Goal: Use online tool/utility: Utilize a website feature to perform a specific function

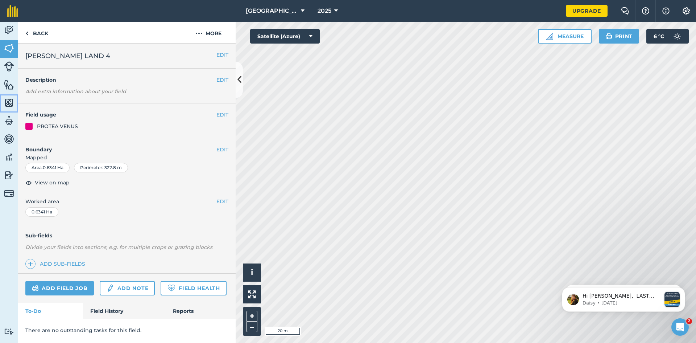
click at [9, 103] on img at bounding box center [9, 102] width 10 height 11
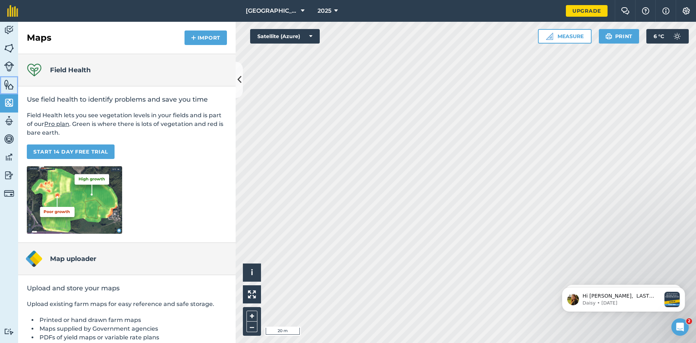
click at [7, 82] on img at bounding box center [9, 84] width 10 height 11
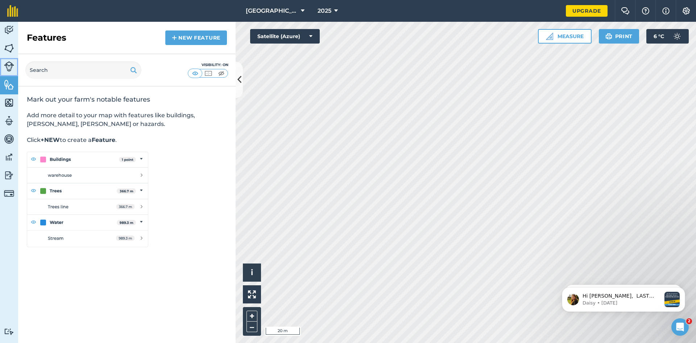
click at [6, 67] on img at bounding box center [9, 66] width 10 height 10
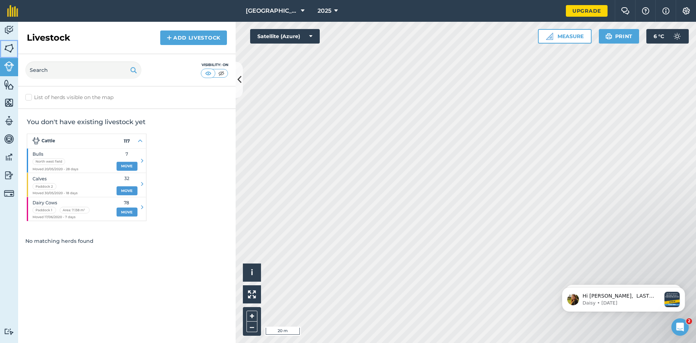
click at [8, 51] on img at bounding box center [9, 48] width 10 height 11
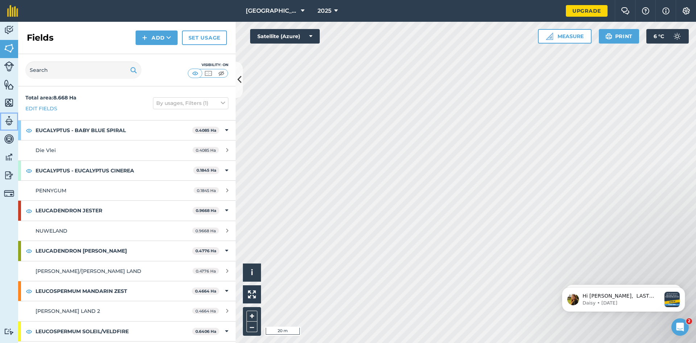
click at [7, 120] on img at bounding box center [9, 120] width 10 height 11
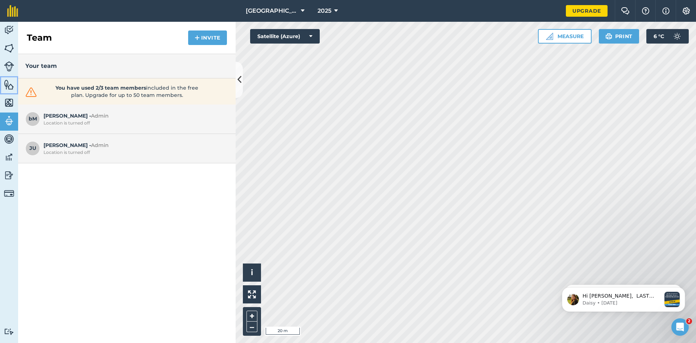
click at [9, 85] on img at bounding box center [9, 84] width 10 height 11
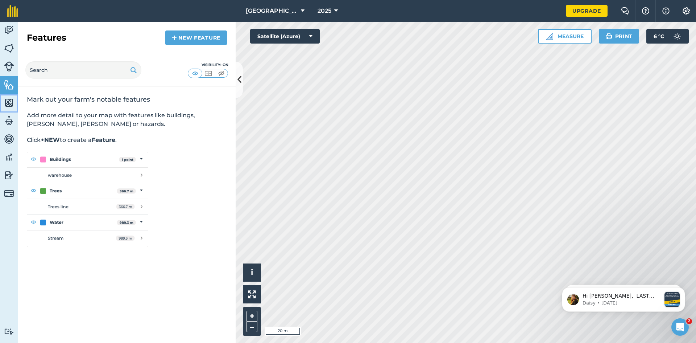
click at [10, 104] on img at bounding box center [9, 102] width 10 height 11
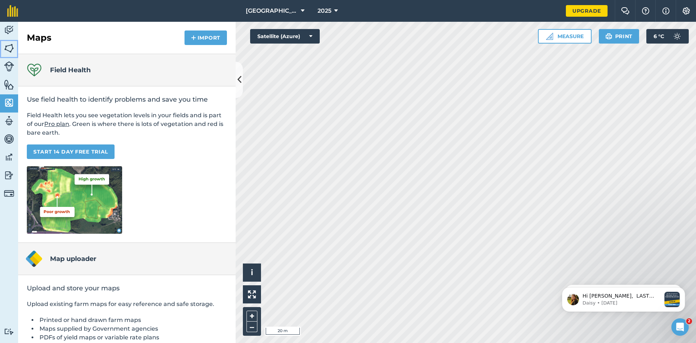
click at [12, 44] on img at bounding box center [9, 48] width 10 height 11
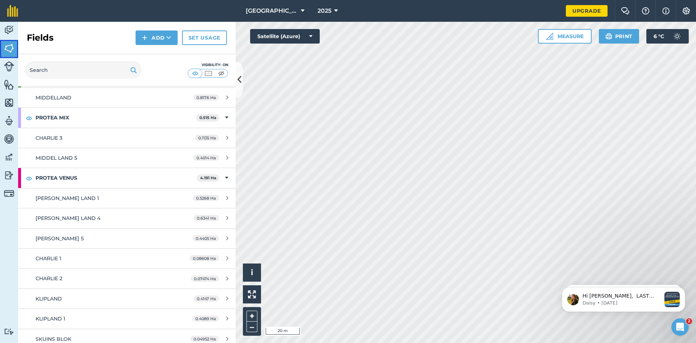
scroll to position [340, 0]
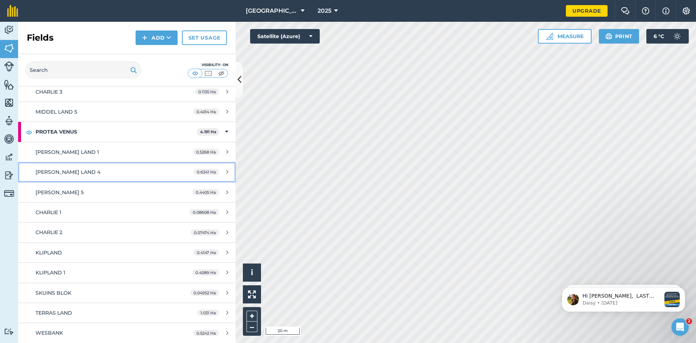
click at [70, 171] on span "[PERSON_NAME] LAND 4" at bounding box center [68, 172] width 65 height 7
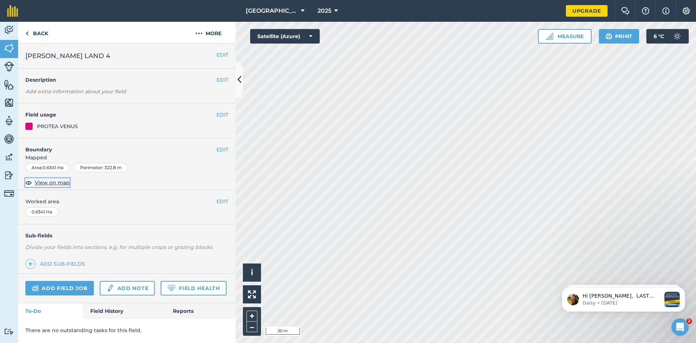
click at [50, 183] on span "View on map" at bounding box center [52, 182] width 35 height 8
click at [219, 202] on button "EDIT" at bounding box center [223, 201] width 12 height 8
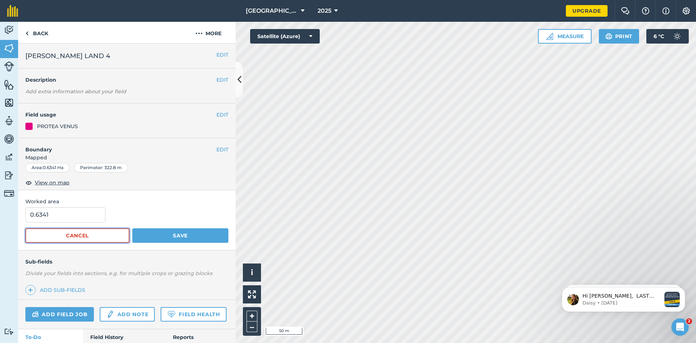
click at [70, 238] on button "Cancel" at bounding box center [77, 235] width 104 height 15
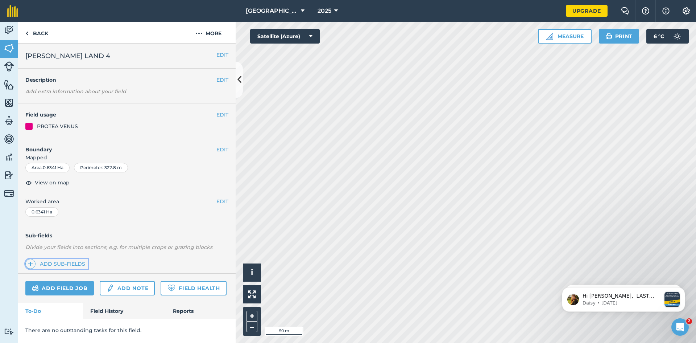
click at [28, 264] on img at bounding box center [30, 263] width 5 height 9
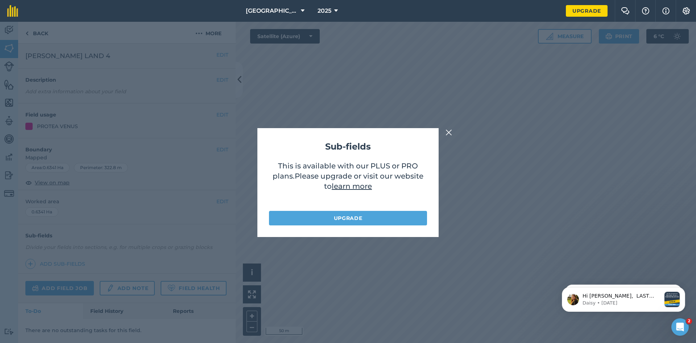
click at [450, 132] on img at bounding box center [449, 132] width 7 height 9
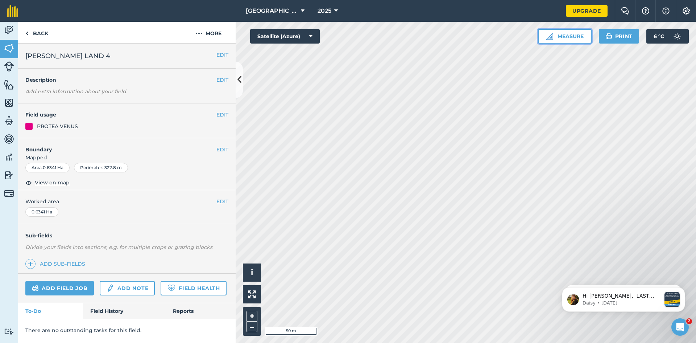
click at [563, 39] on button "Measure" at bounding box center [565, 36] width 54 height 15
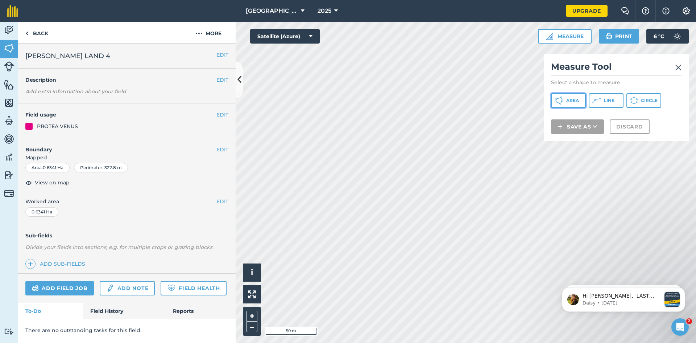
click at [572, 102] on span "Area" at bounding box center [573, 101] width 13 height 6
click at [675, 67] on img at bounding box center [678, 67] width 7 height 9
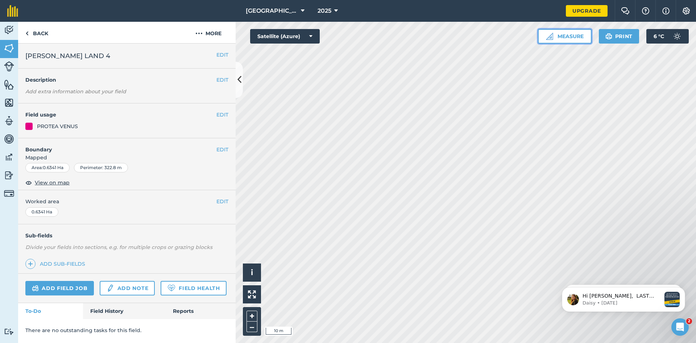
click at [574, 34] on button "Measure" at bounding box center [565, 36] width 54 height 15
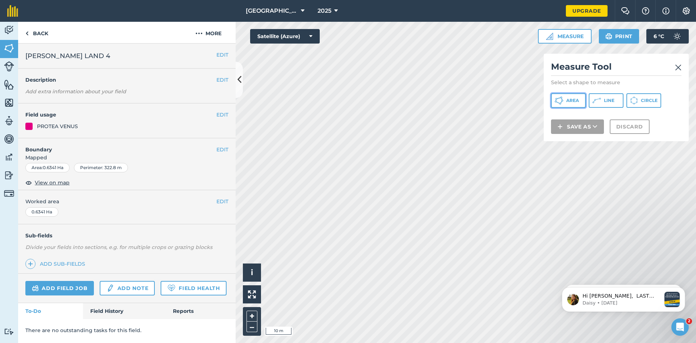
click at [570, 102] on span "Area" at bounding box center [573, 101] width 13 height 6
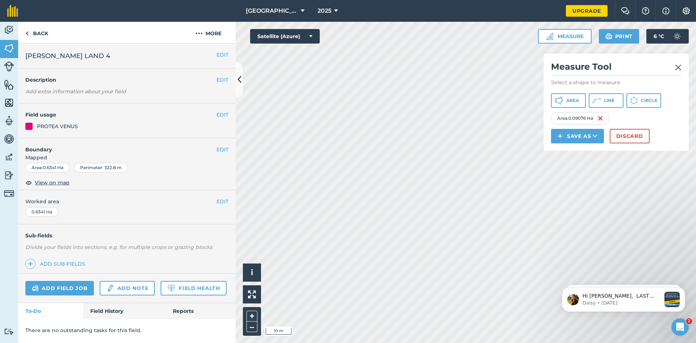
click at [680, 68] on img at bounding box center [678, 67] width 7 height 9
